Goal: Task Accomplishment & Management: Manage account settings

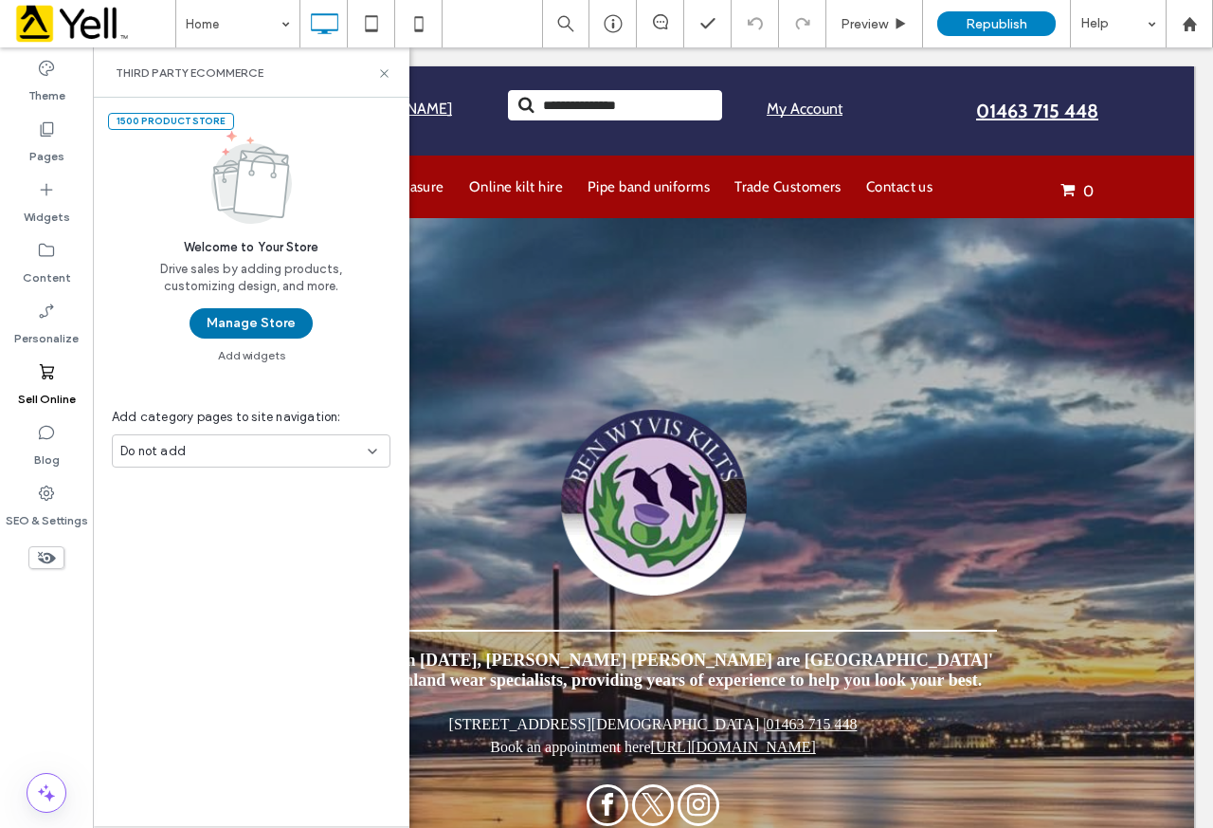
click at [274, 322] on button "Manage Store" at bounding box center [251, 323] width 123 height 30
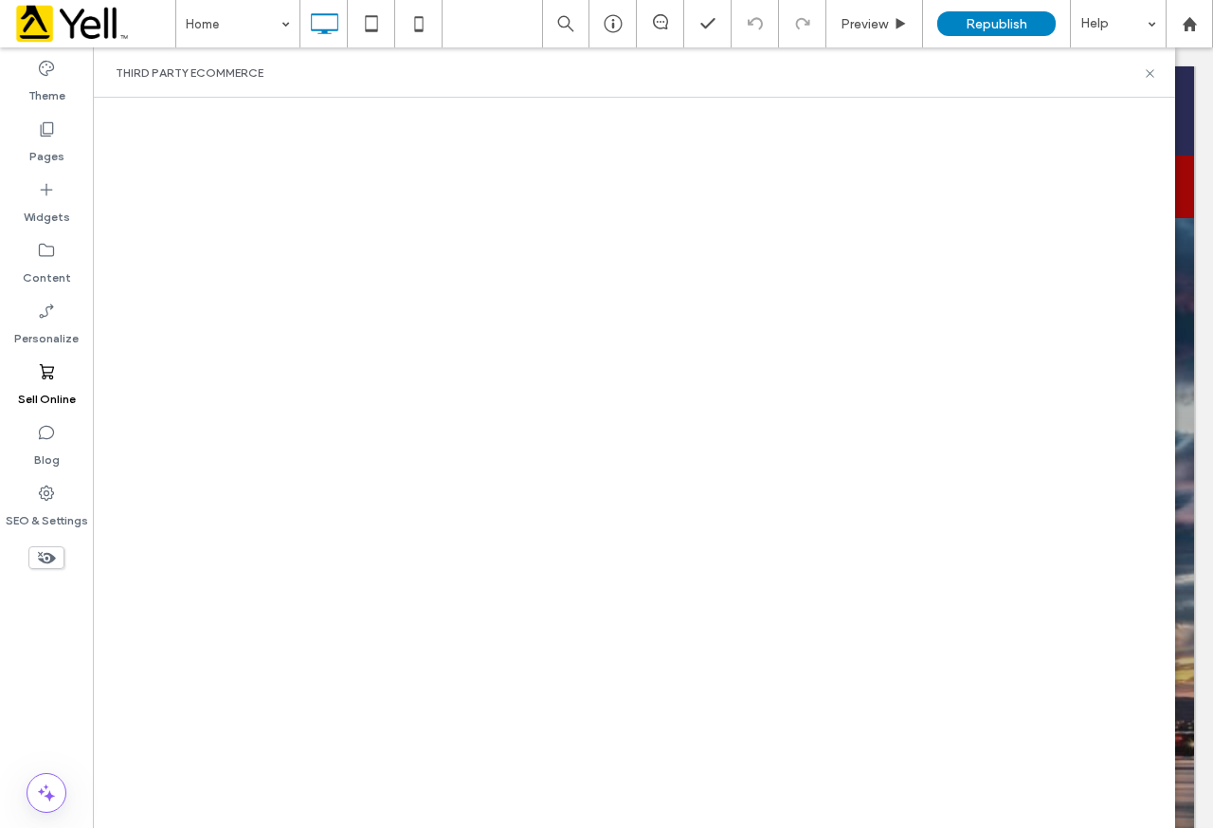
click at [52, 372] on use at bounding box center [47, 371] width 14 height 15
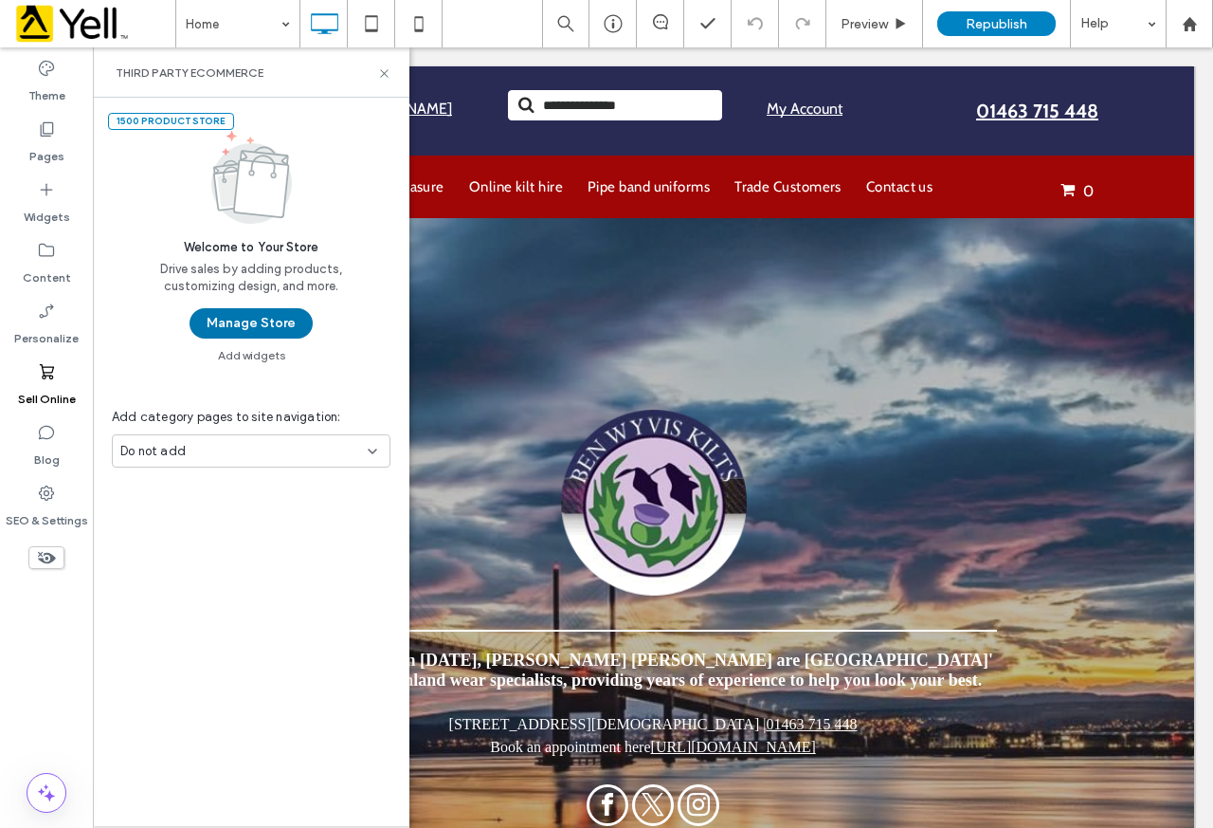
click at [235, 318] on button "Manage Store" at bounding box center [251, 323] width 123 height 30
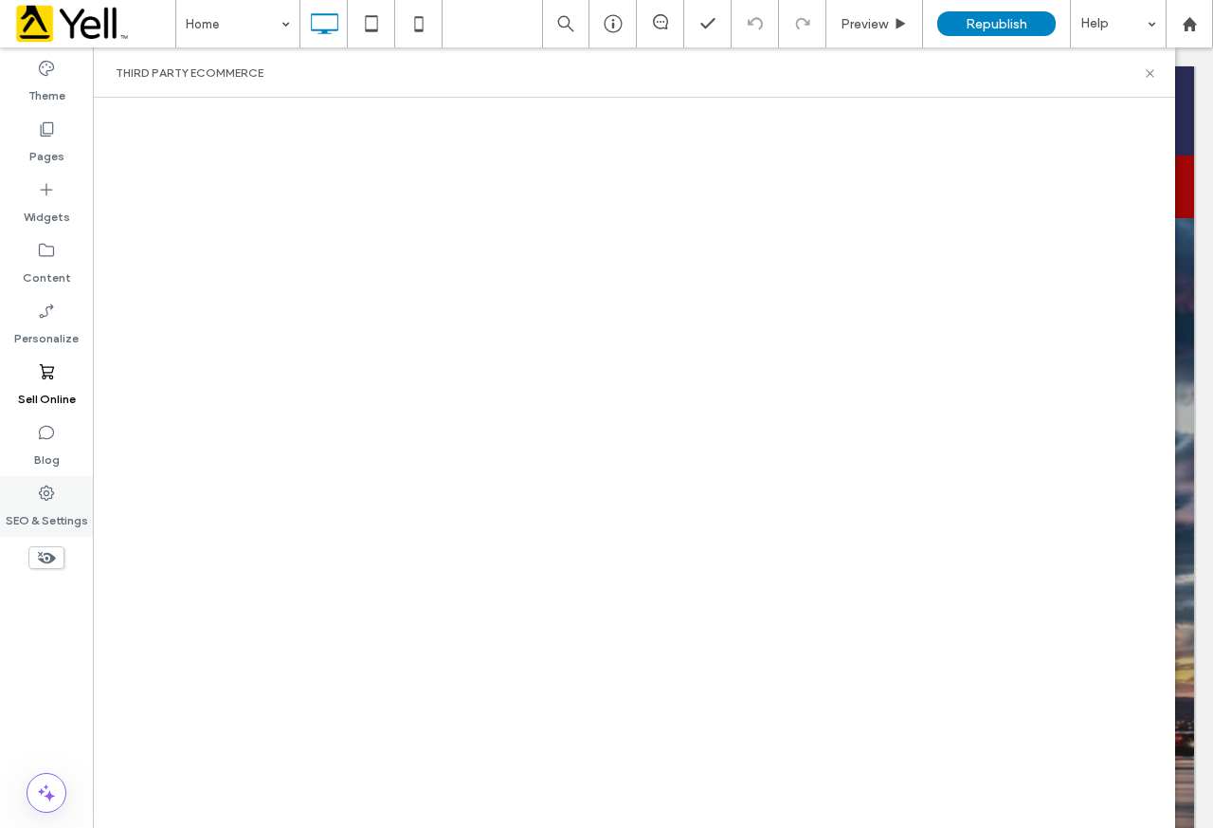
click at [56, 500] on div "SEO & Settings" at bounding box center [46, 506] width 93 height 61
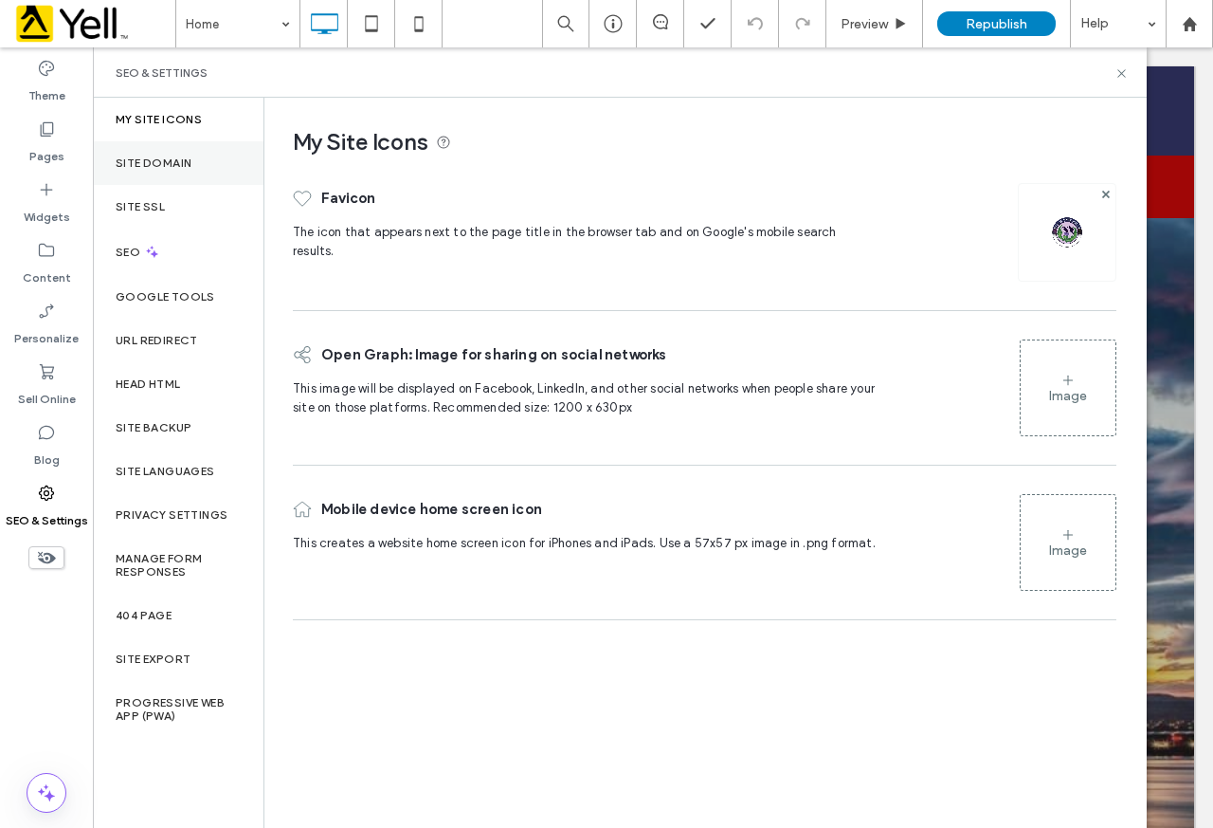
click at [172, 163] on label "Site Domain" at bounding box center [154, 162] width 76 height 13
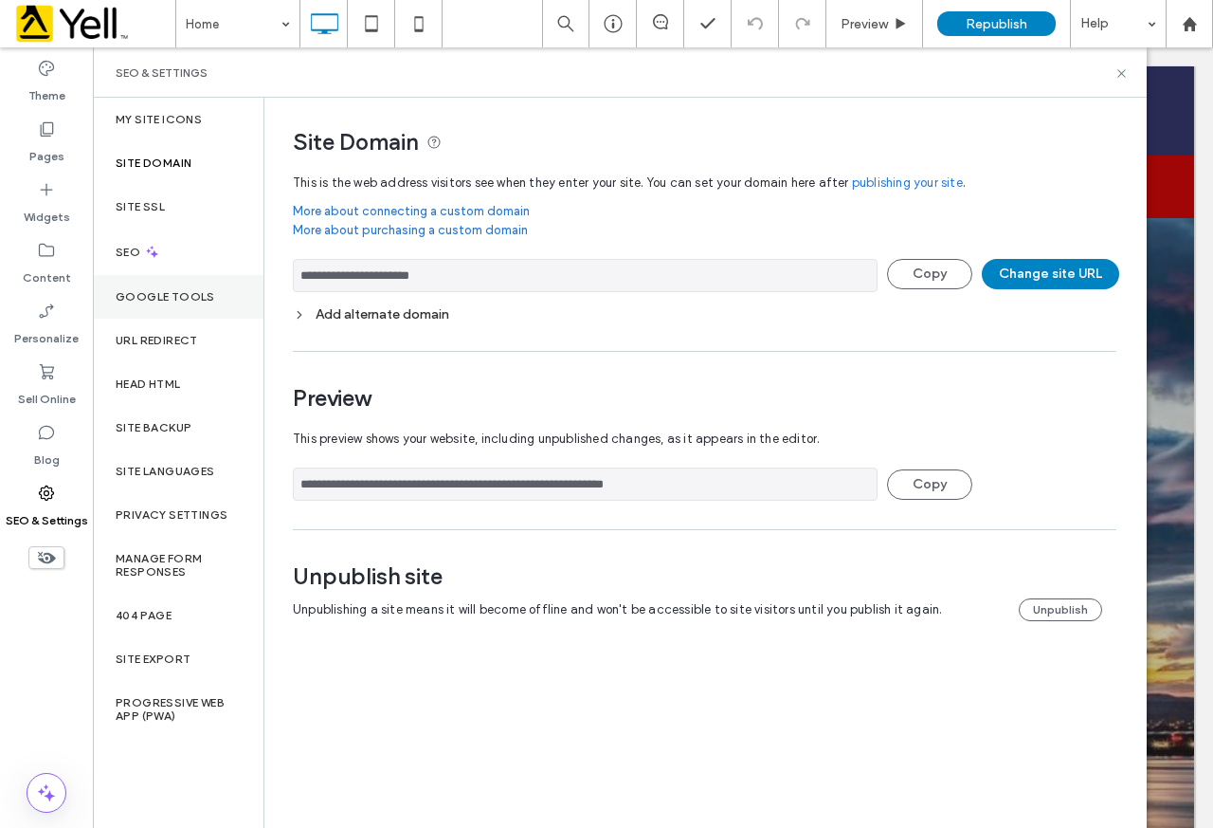
drag, startPoint x: 478, startPoint y: 277, endPoint x: 232, endPoint y: 293, distance: 246.0
click at [232, 293] on div "**********" at bounding box center [620, 463] width 1054 height 730
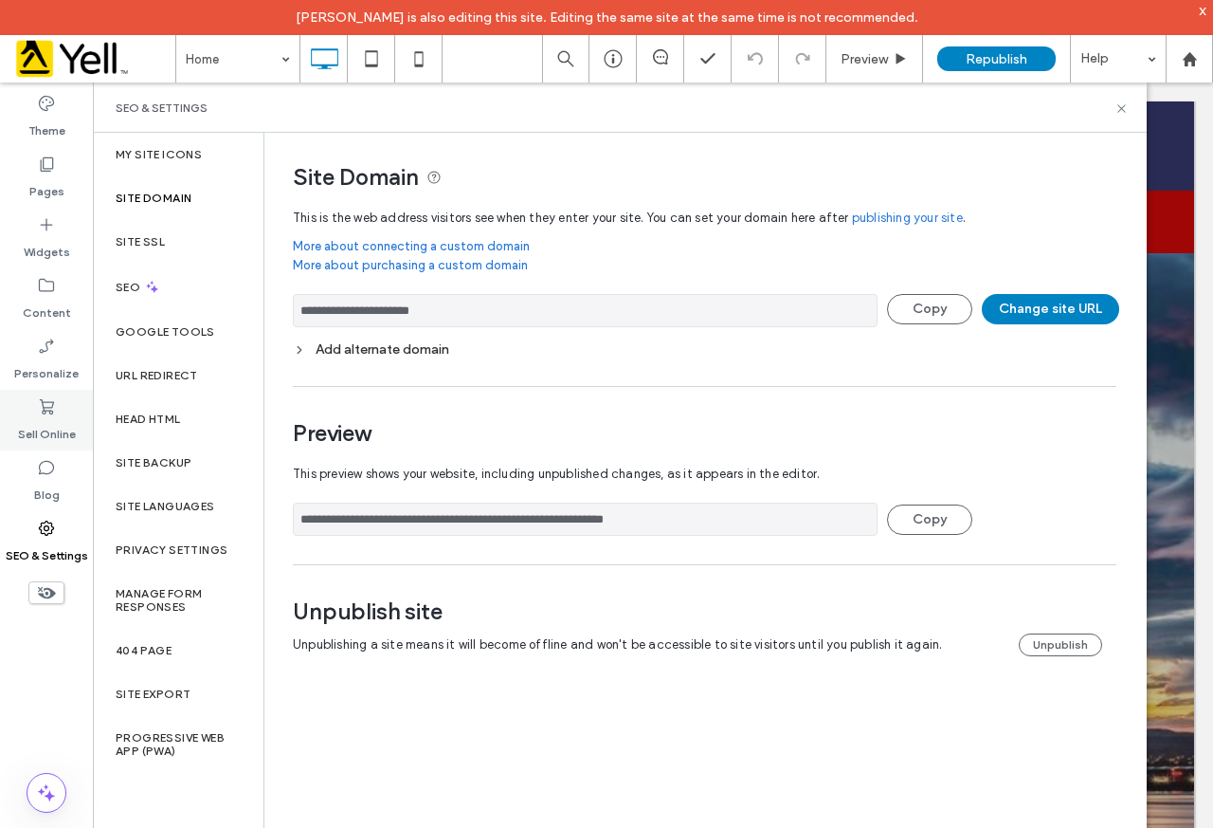
click at [53, 417] on label "Sell Online" at bounding box center [47, 429] width 58 height 27
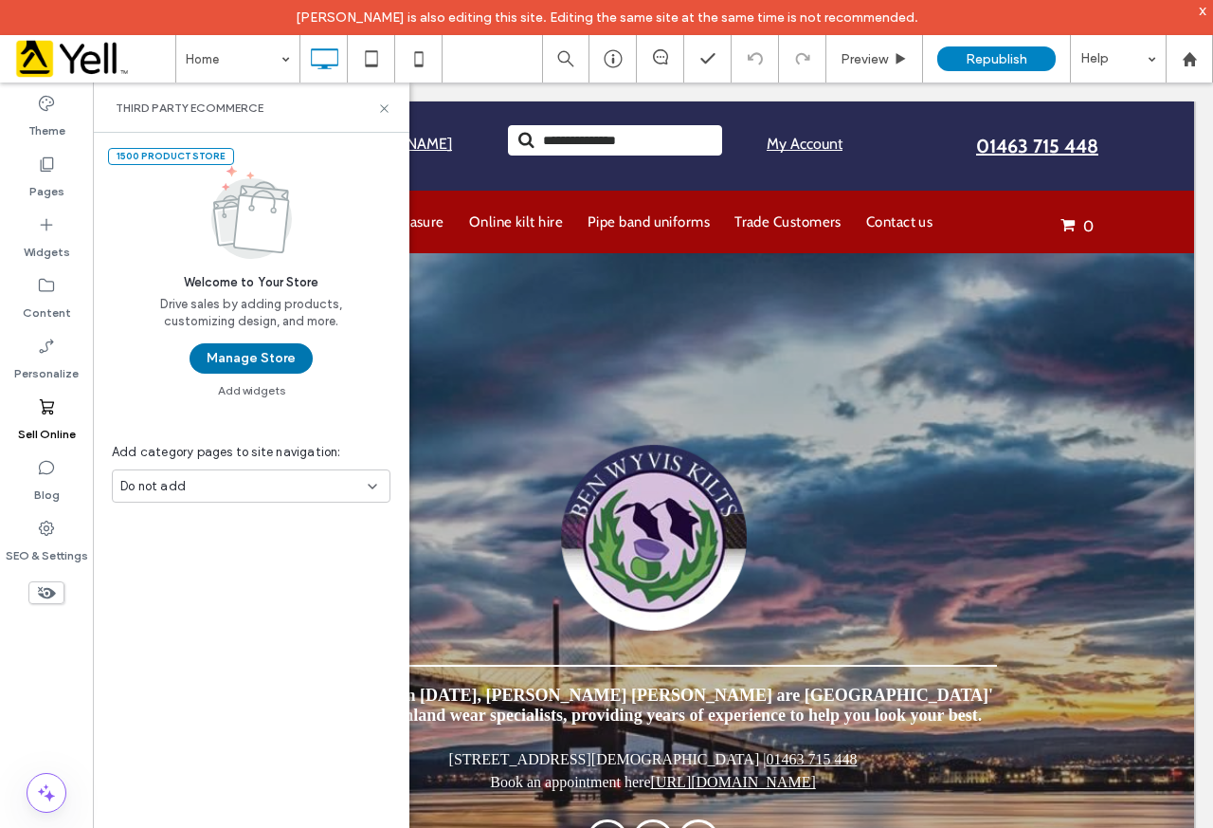
click at [280, 349] on button "Manage Store" at bounding box center [251, 358] width 123 height 30
